Goal: Task Accomplishment & Management: Complete application form

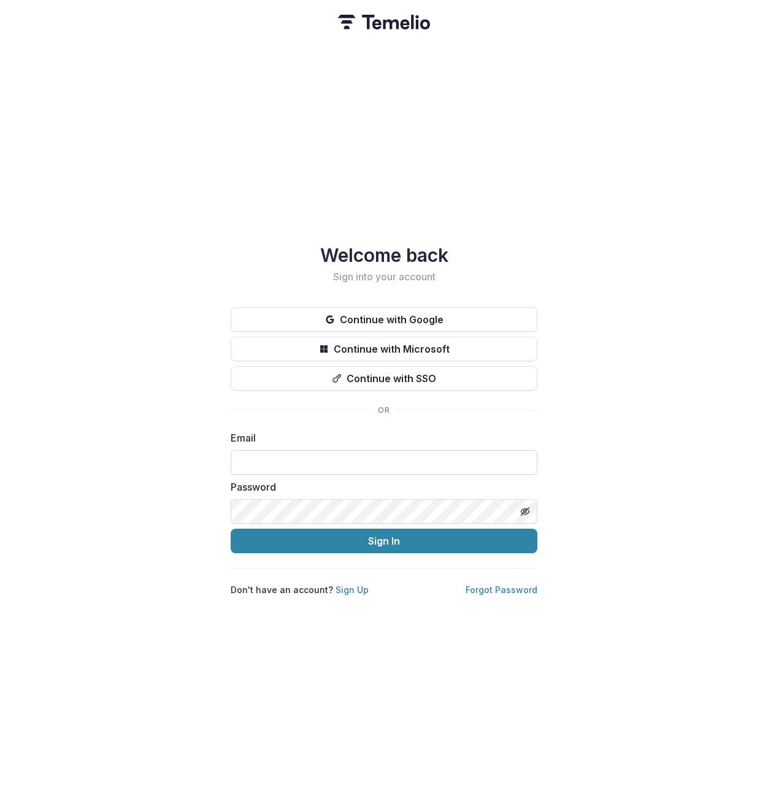
click at [331, 463] on input at bounding box center [384, 462] width 307 height 25
type input "**********"
click at [231, 529] on button "Sign In" at bounding box center [384, 541] width 307 height 25
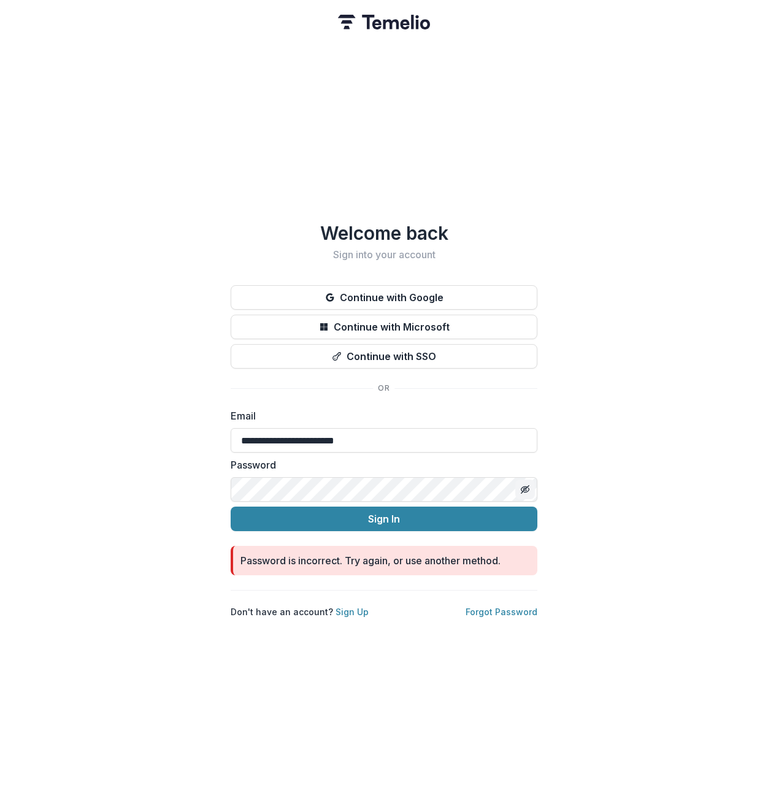
click at [529, 491] on button "Toggle password visibility" at bounding box center [525, 490] width 20 height 20
click at [231, 507] on button "Sign In" at bounding box center [384, 519] width 307 height 25
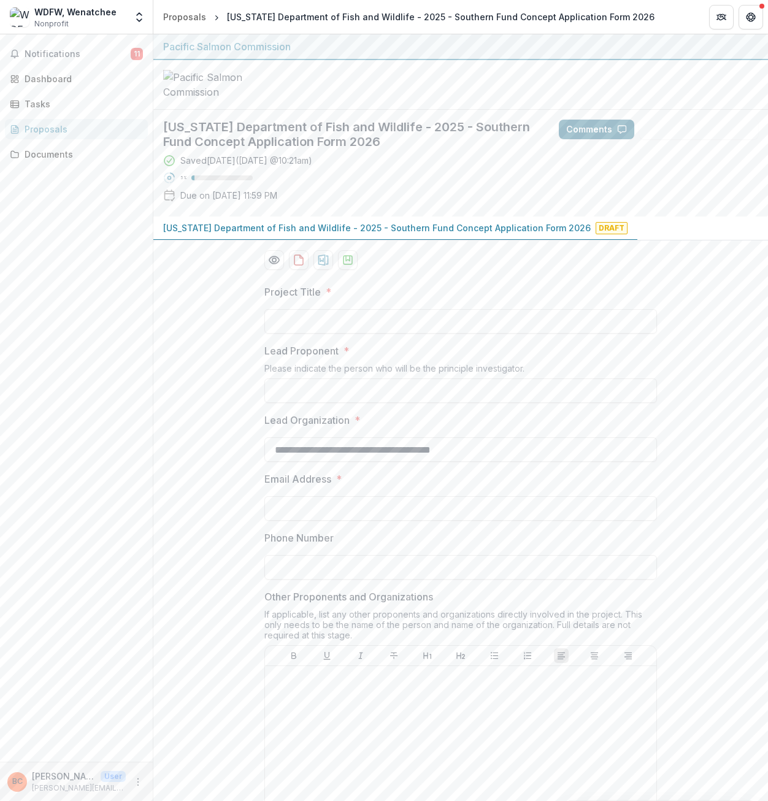
click at [614, 139] on button "Comments" at bounding box center [596, 130] width 75 height 20
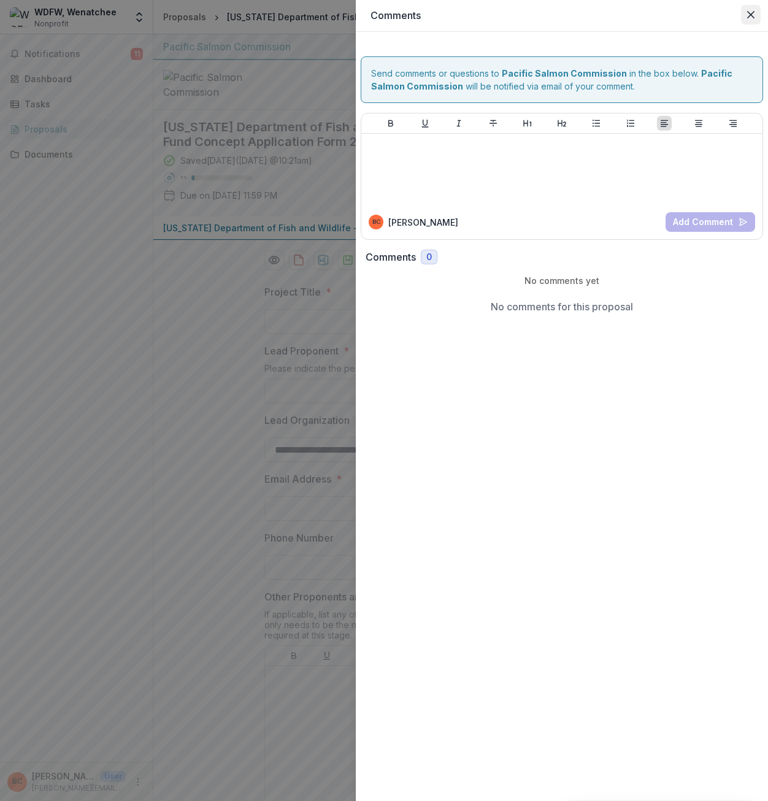
click at [756, 15] on button "Close" at bounding box center [751, 15] width 20 height 20
